Goal: Information Seeking & Learning: Learn about a topic

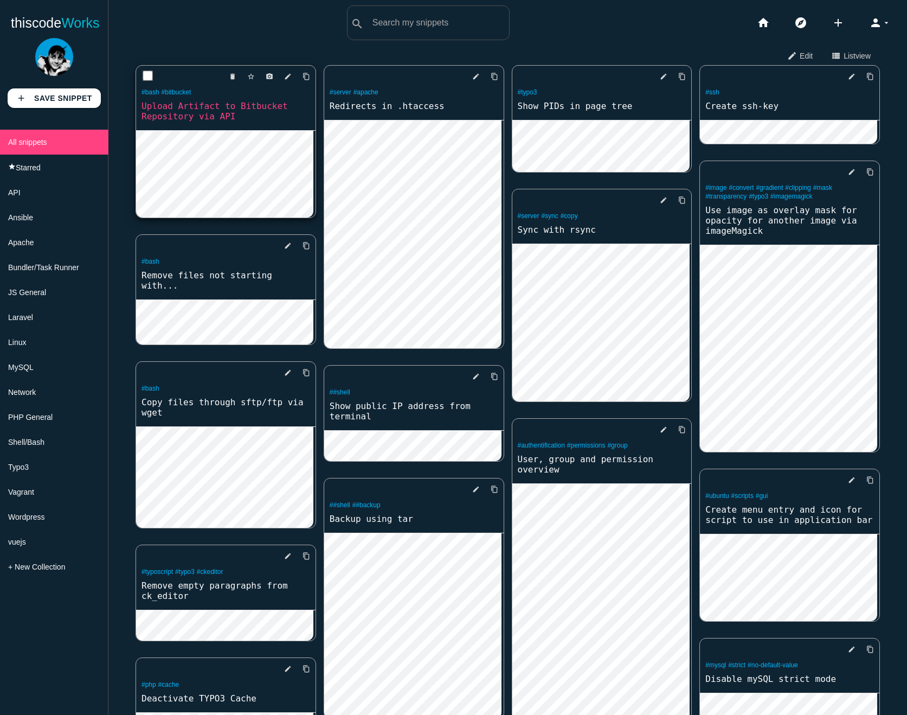
click at [234, 111] on link "Upload Artifact to Bitbucket Repository via API" at bounding box center [225, 111] width 179 height 23
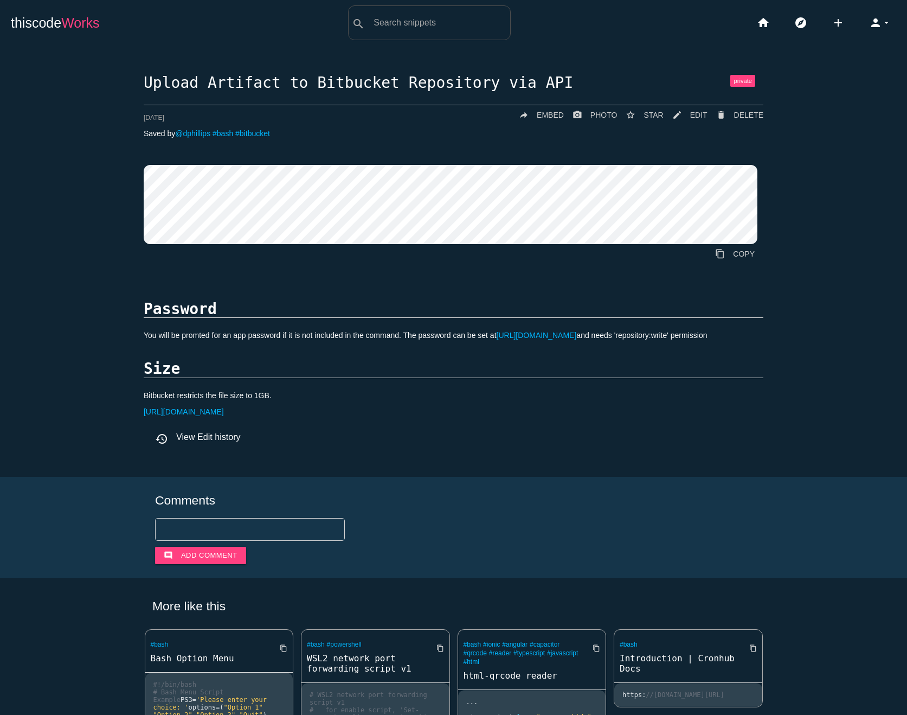
click at [79, 24] on span "Works" at bounding box center [80, 22] width 38 height 15
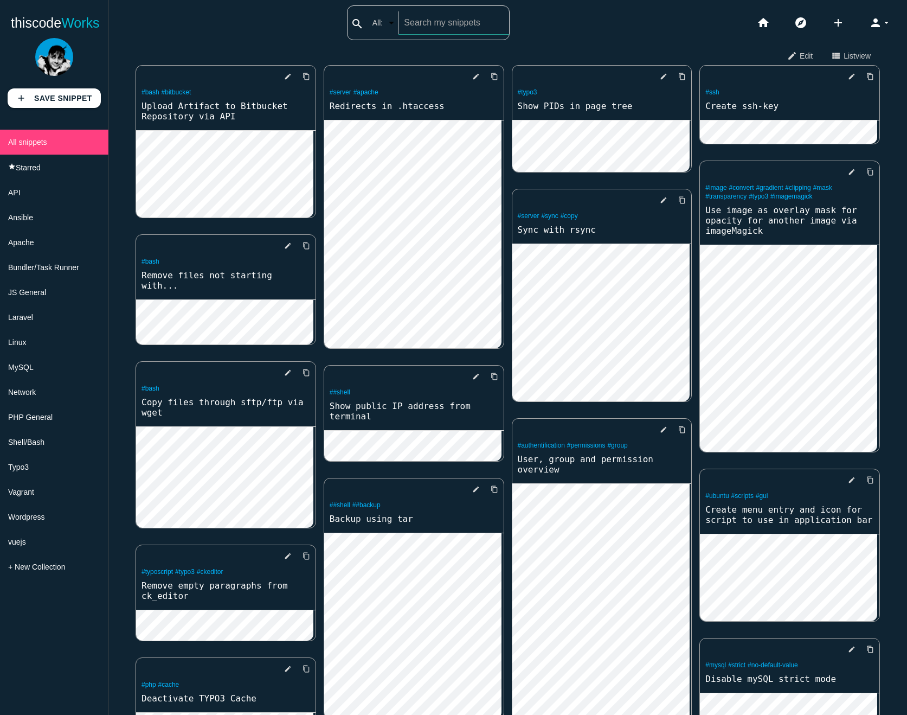
click at [427, 30] on input "text" at bounding box center [454, 22] width 110 height 23
type input "tar"
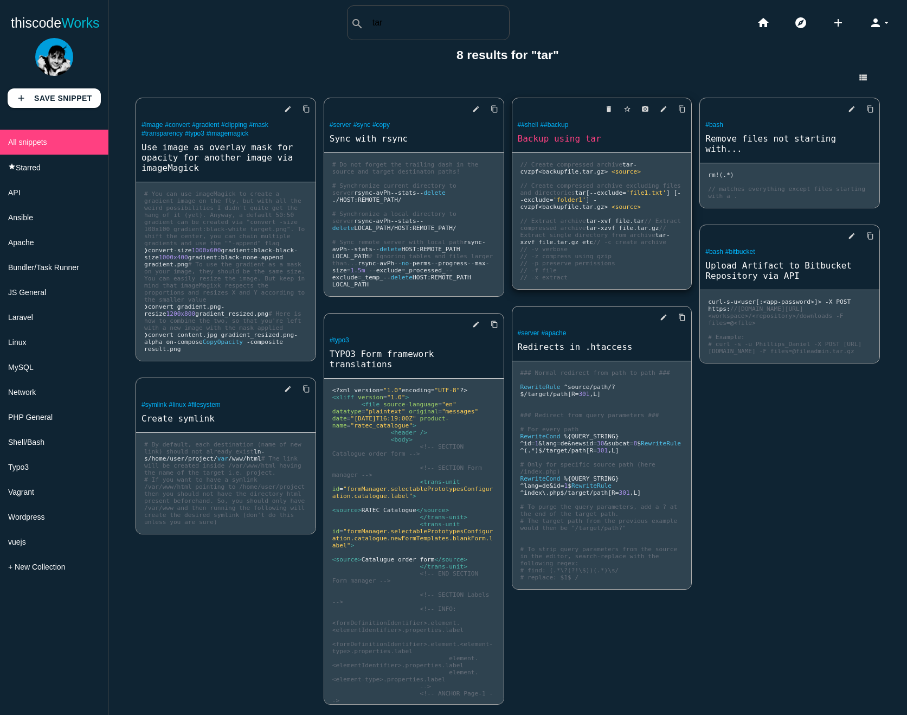
click at [576, 136] on link "Backup using tar" at bounding box center [601, 138] width 179 height 12
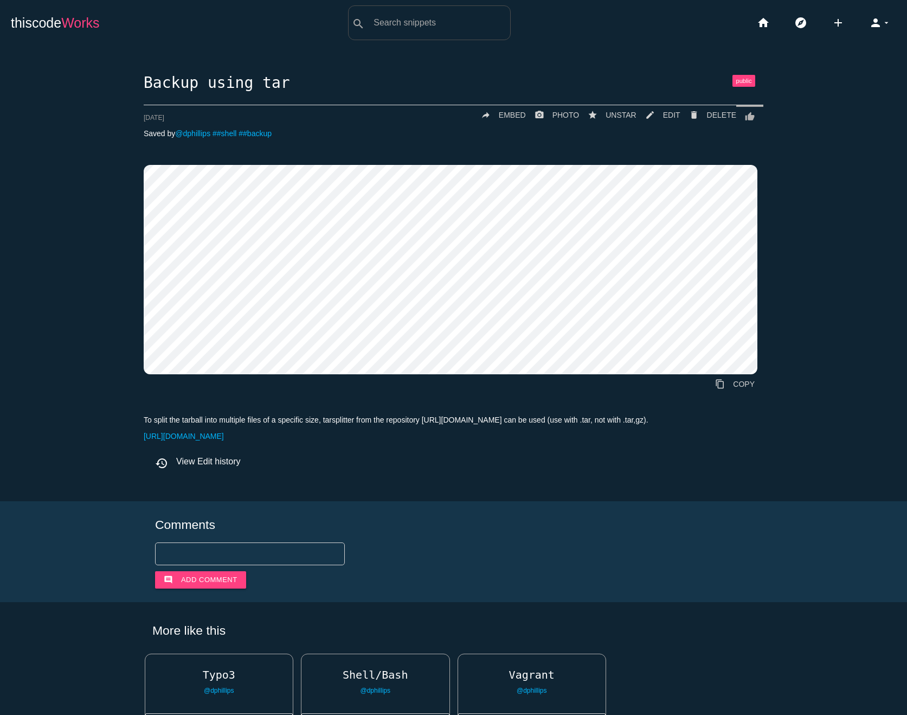
click at [75, 25] on span "Works" at bounding box center [80, 22] width 38 height 15
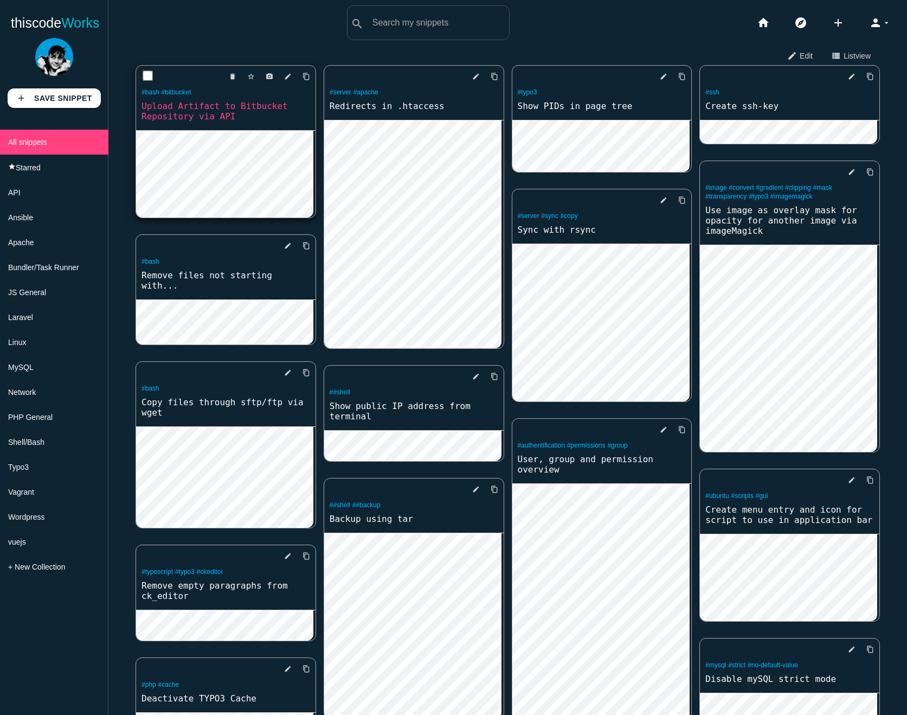
click at [188, 112] on link "Upload Artifact to Bitbucket Repository via API" at bounding box center [225, 111] width 179 height 23
